Goal: Information Seeking & Learning: Find specific fact

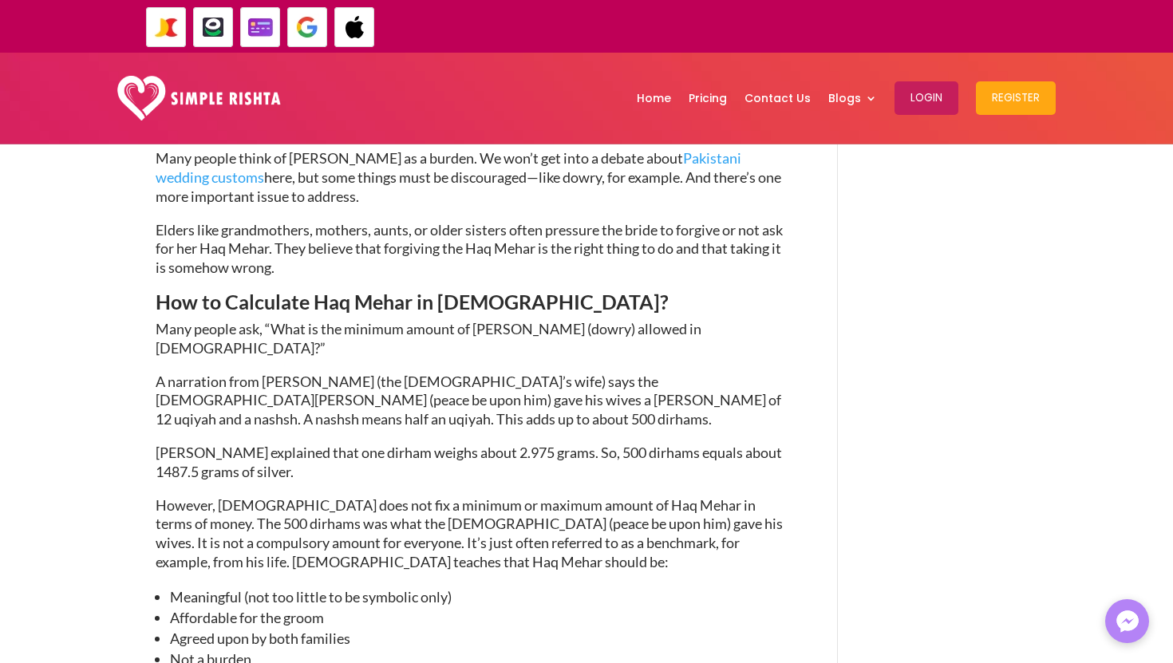
scroll to position [2364, 0]
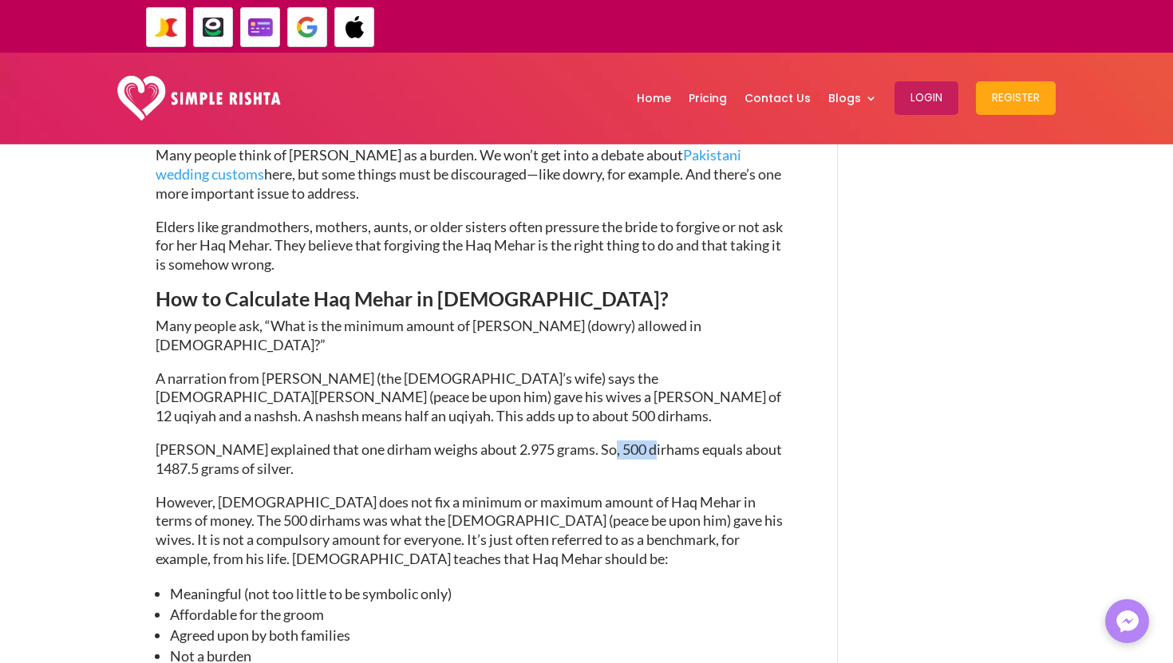
drag, startPoint x: 591, startPoint y: 273, endPoint x: 637, endPoint y: 273, distance: 45.5
click at [637, 440] on span "[PERSON_NAME] explained that one dirham weighs about 2.975 grams. So, 500 dirha…" at bounding box center [469, 458] width 626 height 37
drag, startPoint x: 672, startPoint y: 273, endPoint x: 587, endPoint y: 274, distance: 84.6
click at [587, 440] on span "[PERSON_NAME] explained that one dirham weighs about 2.975 grams. So, 500 dirha…" at bounding box center [469, 458] width 626 height 37
click at [641, 440] on span "[PERSON_NAME] explained that one dirham weighs about 2.975 grams. So, 500 dirha…" at bounding box center [469, 458] width 626 height 37
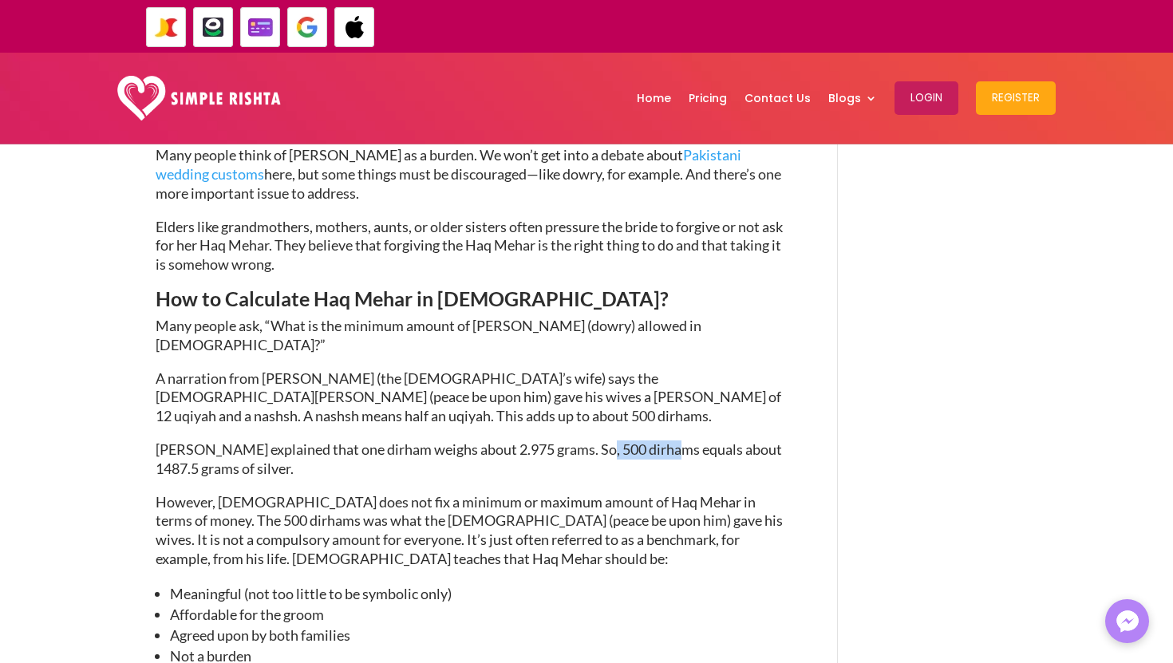
drag, startPoint x: 667, startPoint y: 276, endPoint x: 593, endPoint y: 276, distance: 74.2
click at [593, 440] on span "[PERSON_NAME] explained that one dirham weighs about 2.975 grams. So, 500 dirha…" at bounding box center [469, 458] width 626 height 37
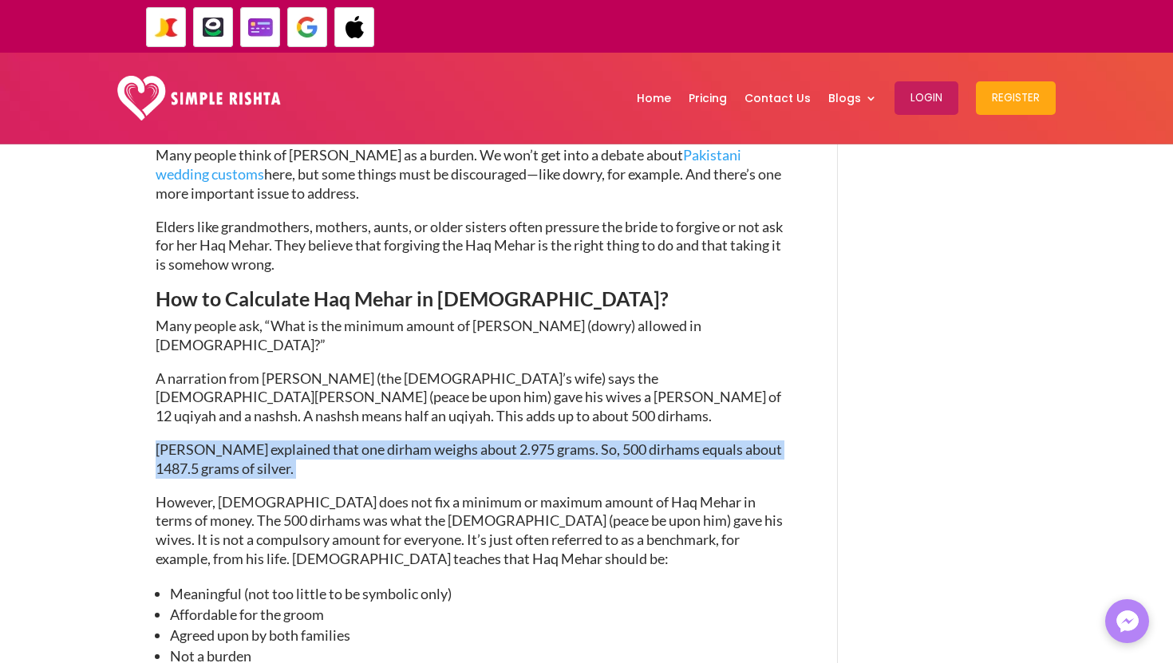
click at [593, 440] on span "[PERSON_NAME] explained that one dirham weighs about 2.975 grams. So, 500 dirha…" at bounding box center [469, 458] width 626 height 37
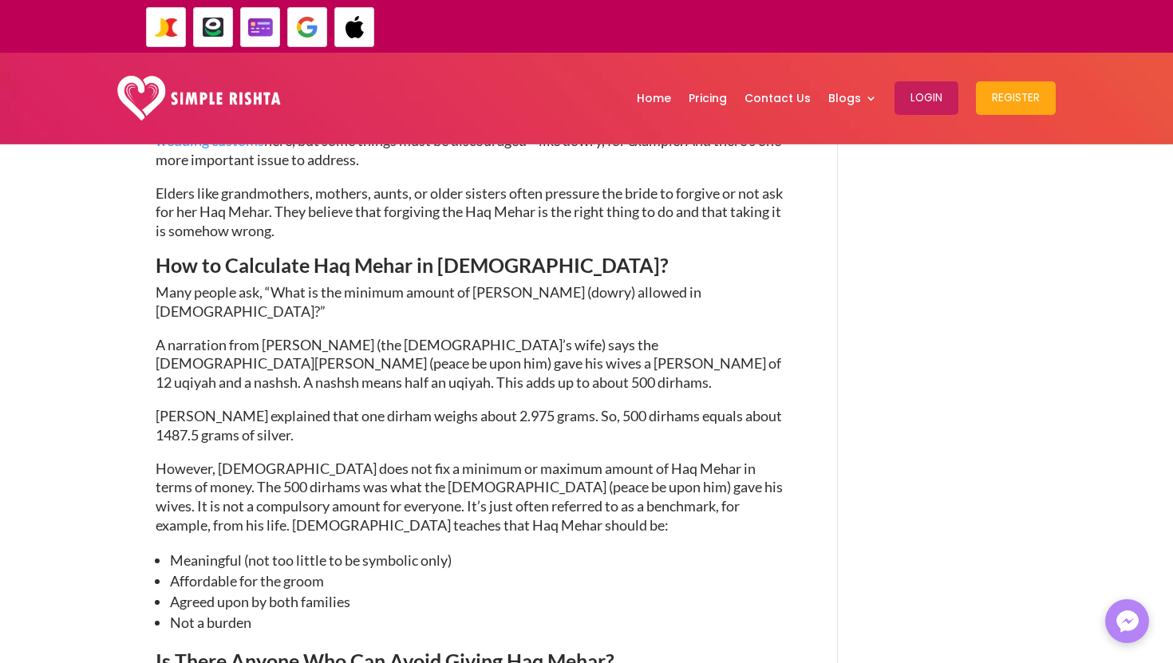
scroll to position [2402, 0]
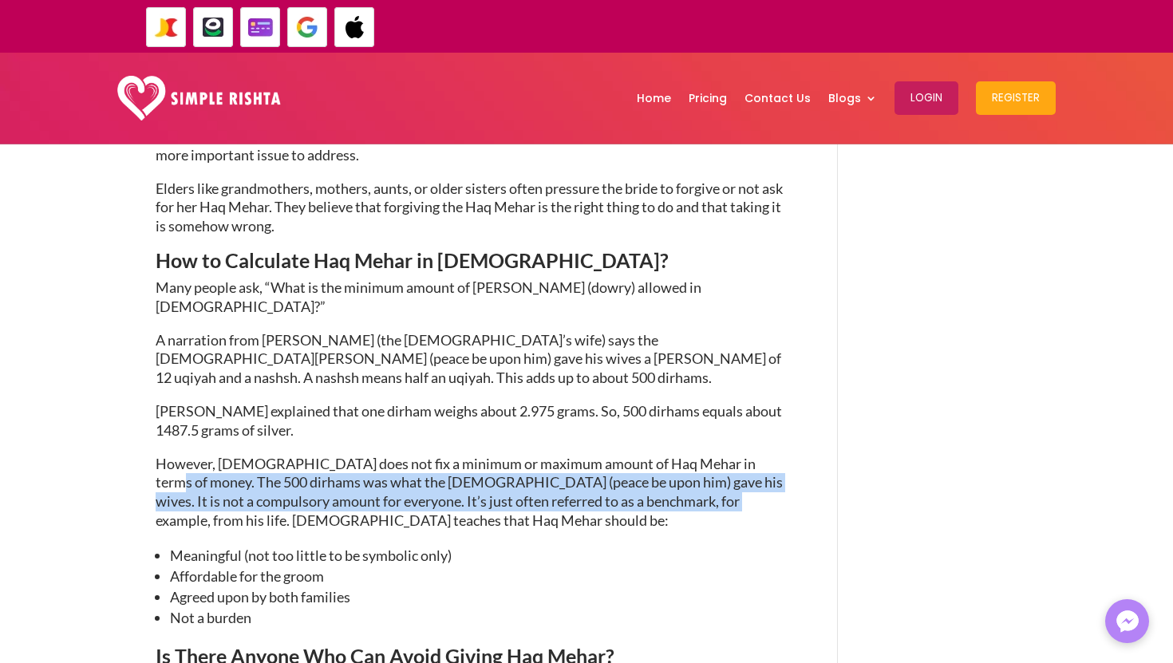
drag, startPoint x: 744, startPoint y: 288, endPoint x: 652, endPoint y: 337, distance: 104.6
click at [652, 455] on p "However, [DEMOGRAPHIC_DATA] does not fix a minimum or maximum amount of Haq Meh…" at bounding box center [473, 500] width 634 height 90
click at [713, 455] on span "However, [DEMOGRAPHIC_DATA] does not fix a minimum or maximum amount of Haq Meh…" at bounding box center [469, 492] width 627 height 74
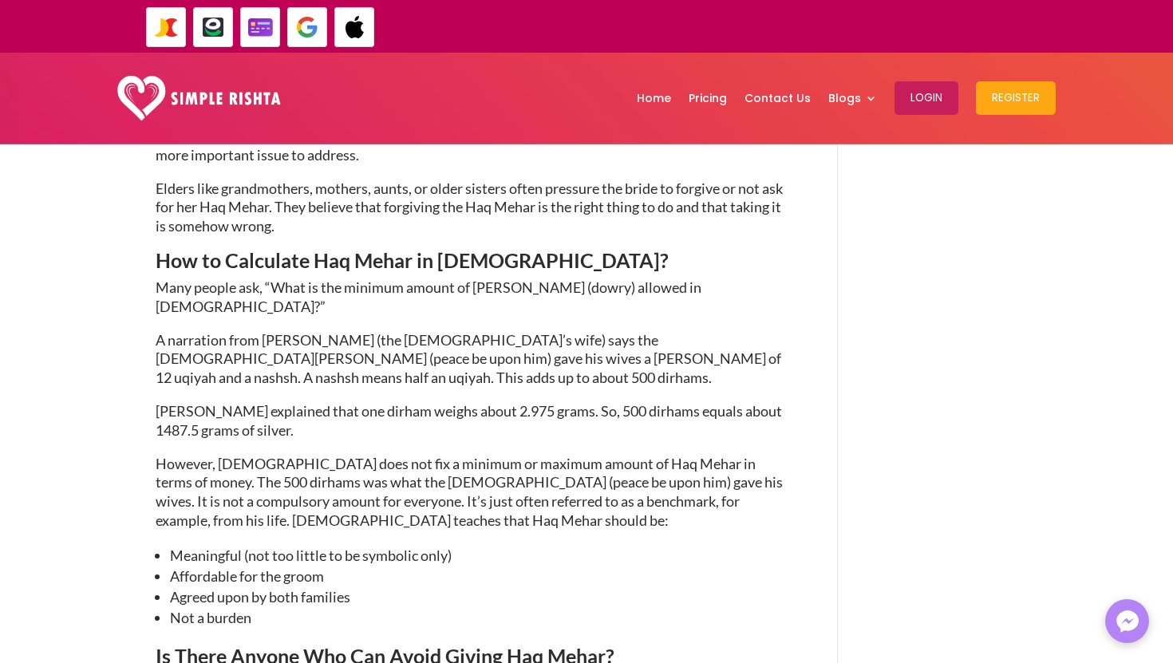
click at [742, 455] on span "However, [DEMOGRAPHIC_DATA] does not fix a minimum or maximum amount of Haq Meh…" at bounding box center [469, 492] width 627 height 74
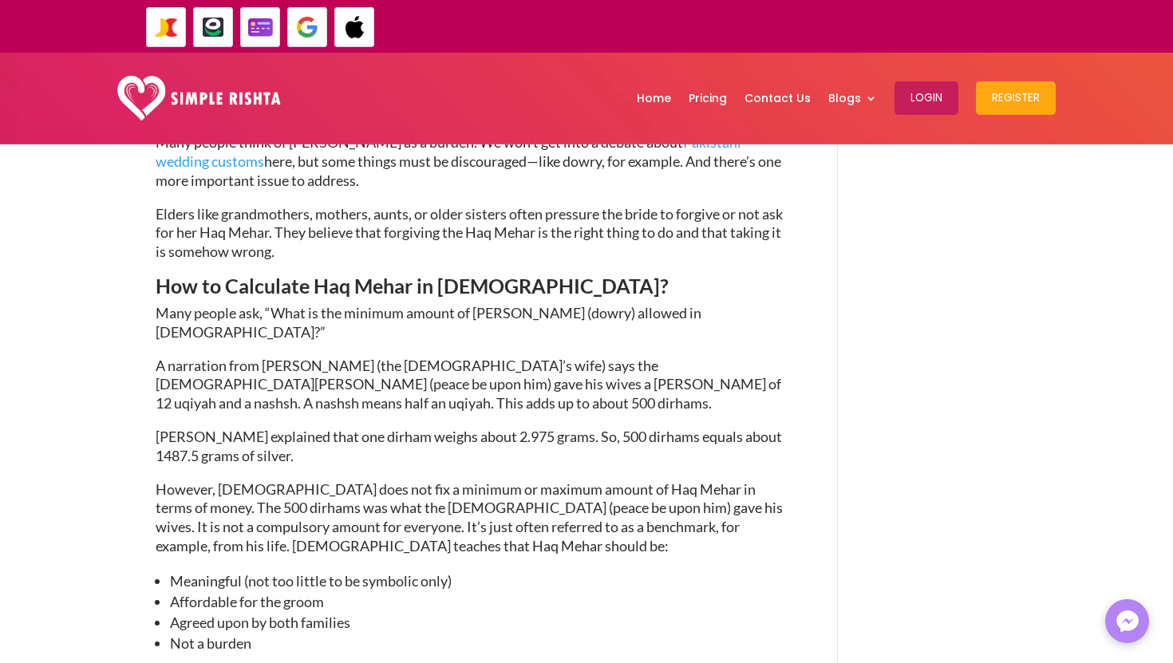
click at [176, 428] on span "[PERSON_NAME] explained that one dirham weighs about 2.975 grams. So, 500 dirha…" at bounding box center [469, 446] width 626 height 37
click at [173, 428] on span "[PERSON_NAME] explained that one dirham weighs about 2.975 grams. So, 500 dirha…" at bounding box center [469, 446] width 626 height 37
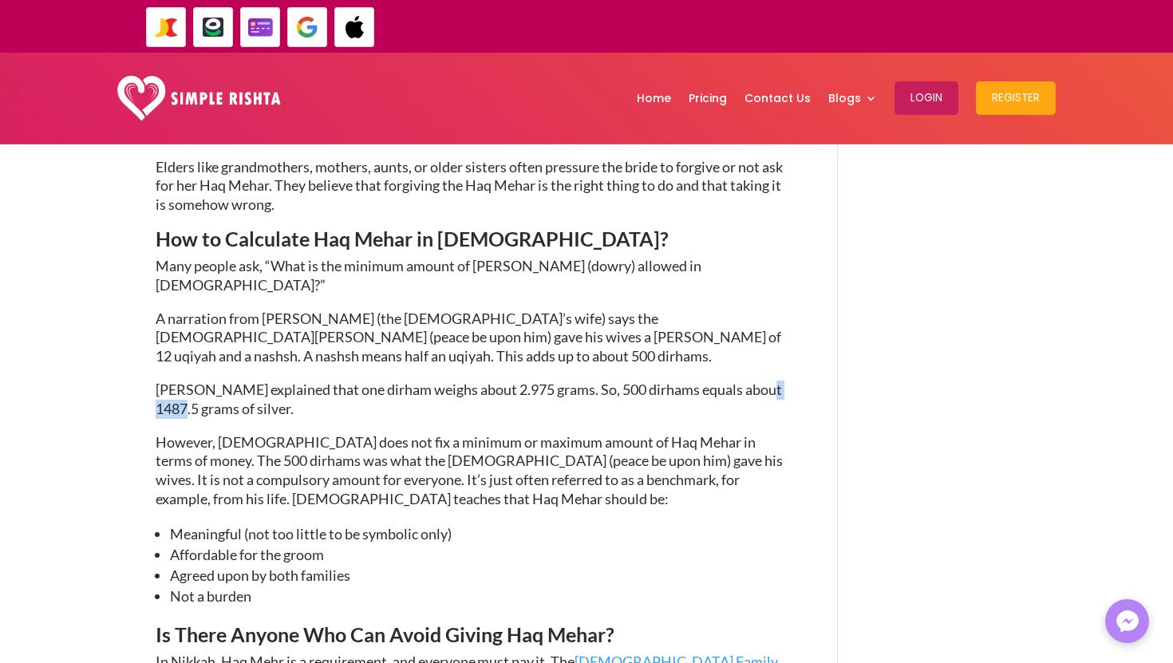
scroll to position [2380, 0]
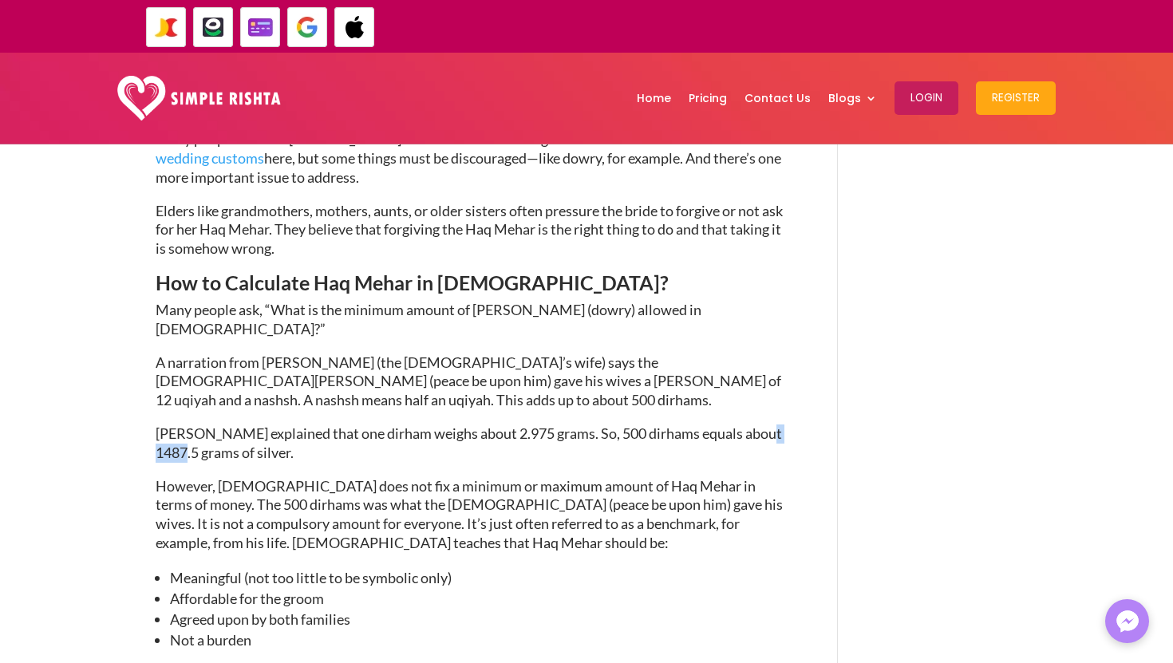
click at [168, 477] on span "However, [DEMOGRAPHIC_DATA] does not fix a minimum or maximum amount of Haq Meh…" at bounding box center [469, 514] width 627 height 74
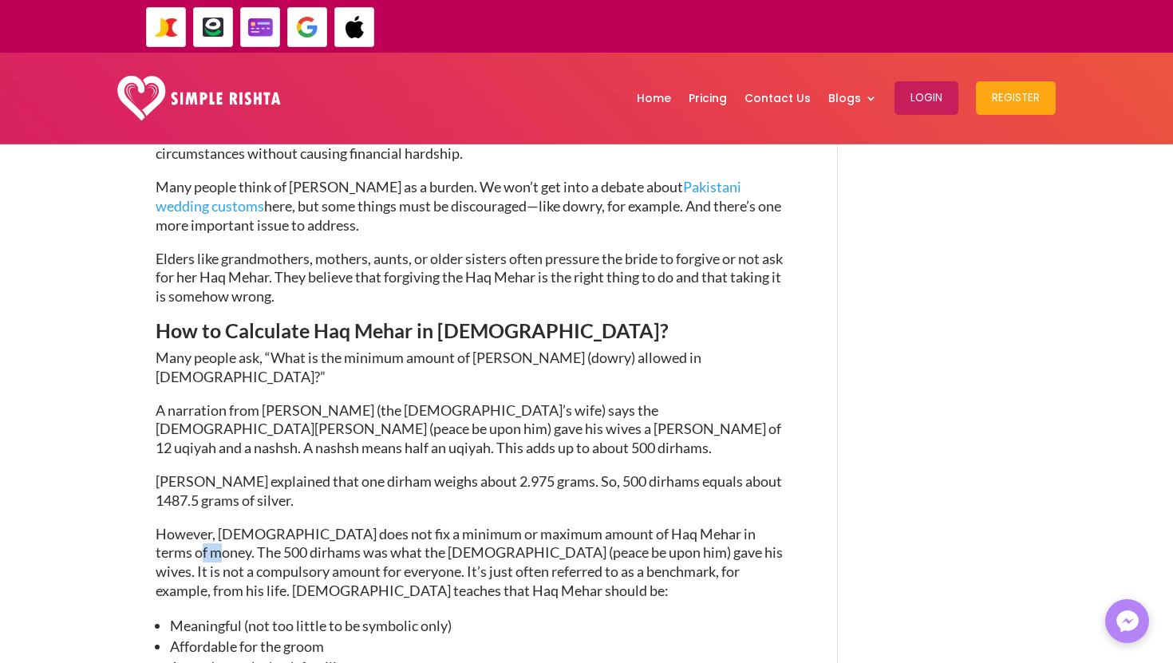
scroll to position [2330, 0]
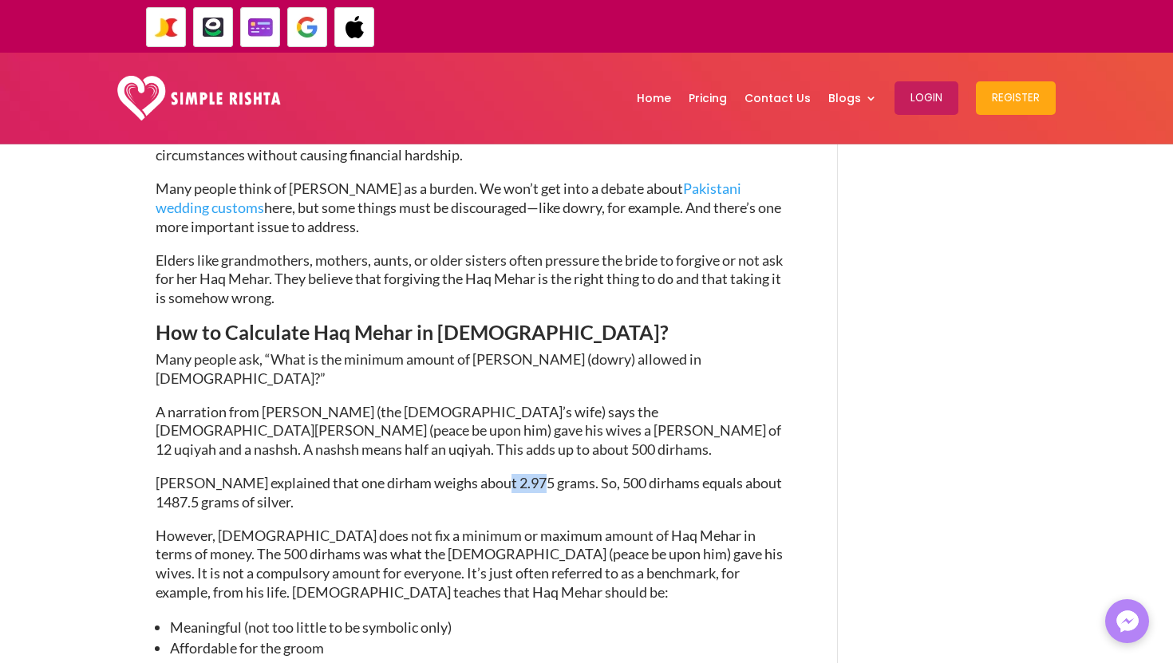
drag, startPoint x: 525, startPoint y: 308, endPoint x: 487, endPoint y: 311, distance: 38.4
click at [487, 474] on span "[PERSON_NAME] explained that one dirham weighs about 2.975 grams. So, 500 dirha…" at bounding box center [469, 492] width 626 height 37
click at [594, 474] on span "[PERSON_NAME] explained that one dirham weighs about 2.975 grams. So, 500 dirha…" at bounding box center [469, 492] width 626 height 37
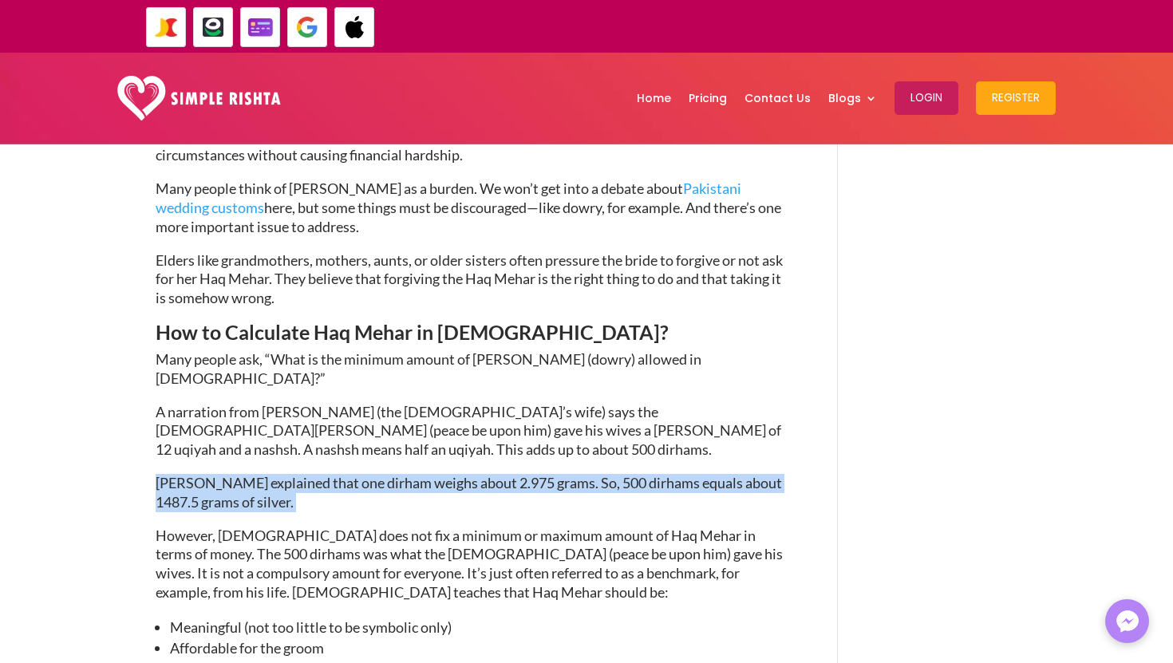
click at [593, 474] on span "[PERSON_NAME] explained that one dirham weighs about 2.975 grams. So, 500 dirha…" at bounding box center [469, 492] width 626 height 37
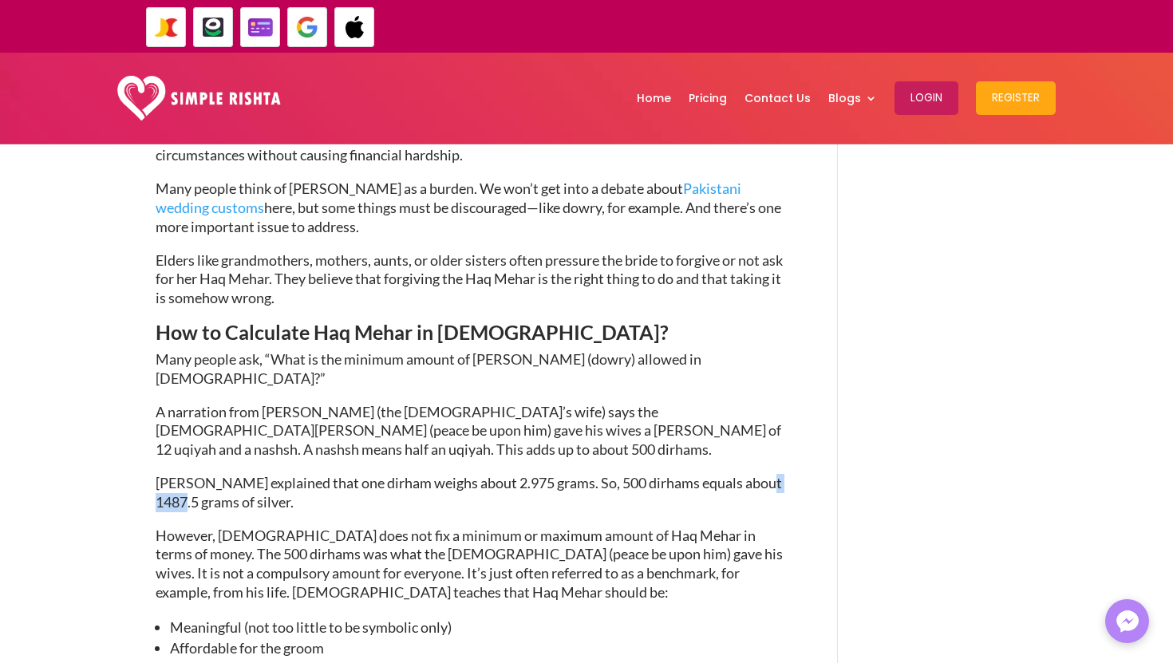
drag, startPoint x: 200, startPoint y: 335, endPoint x: 152, endPoint y: 333, distance: 48.7
click at [152, 333] on div "Haq Mehar in [DEMOGRAPHIC_DATA] and its Philosophy [DATE] | Marriage guidelines…" at bounding box center [586, 227] width 1173 height 4828
copy span "1487.5"
drag, startPoint x: 237, startPoint y: 326, endPoint x: 157, endPoint y: 325, distance: 79.8
click at [157, 474] on span "[PERSON_NAME] explained that one dirham weighs about 2.975 grams. So, 500 dirha…" at bounding box center [469, 492] width 626 height 37
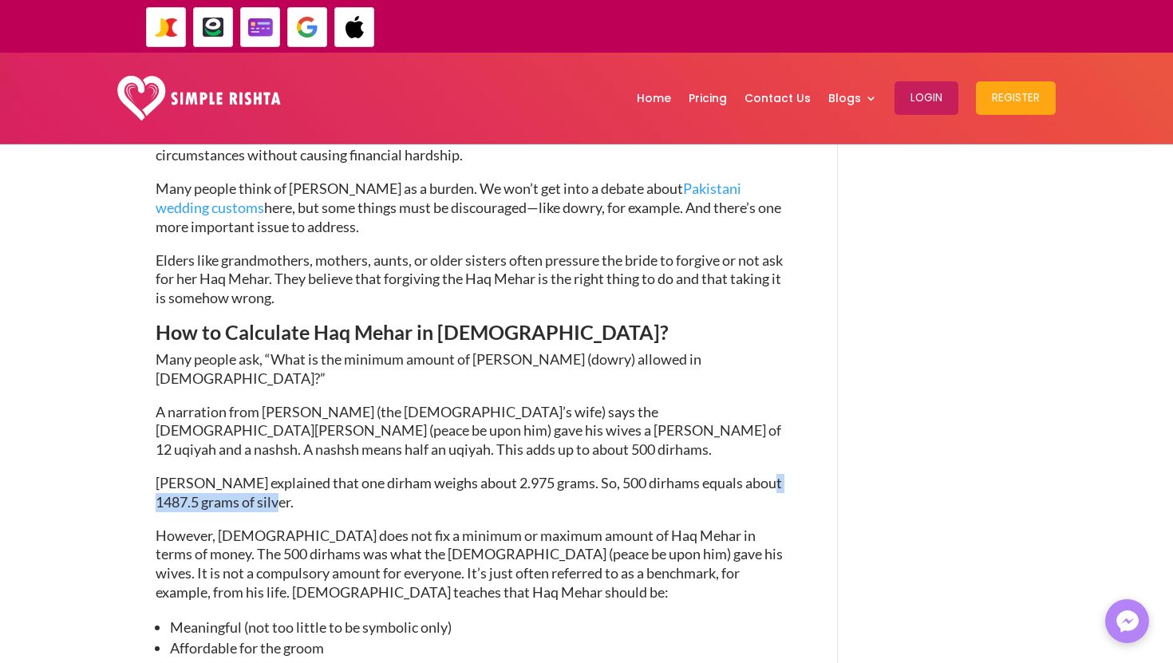
drag, startPoint x: 291, startPoint y: 328, endPoint x: 156, endPoint y: 329, distance: 135.6
click at [156, 474] on span "[PERSON_NAME] explained that one dirham weighs about 2.975 grams. So, 500 dirha…" at bounding box center [469, 492] width 626 height 37
copy span "1487.5 grams of silver"
